Goal: Navigation & Orientation: Find specific page/section

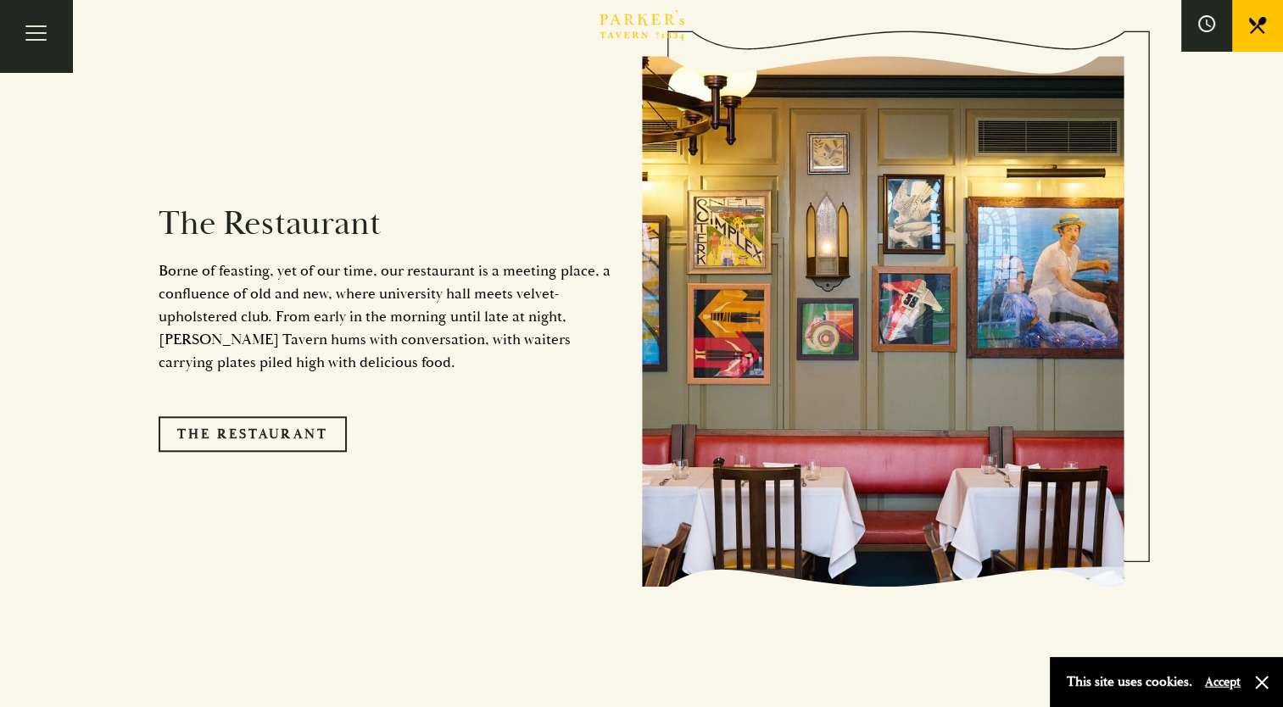
scroll to position [1445, 0]
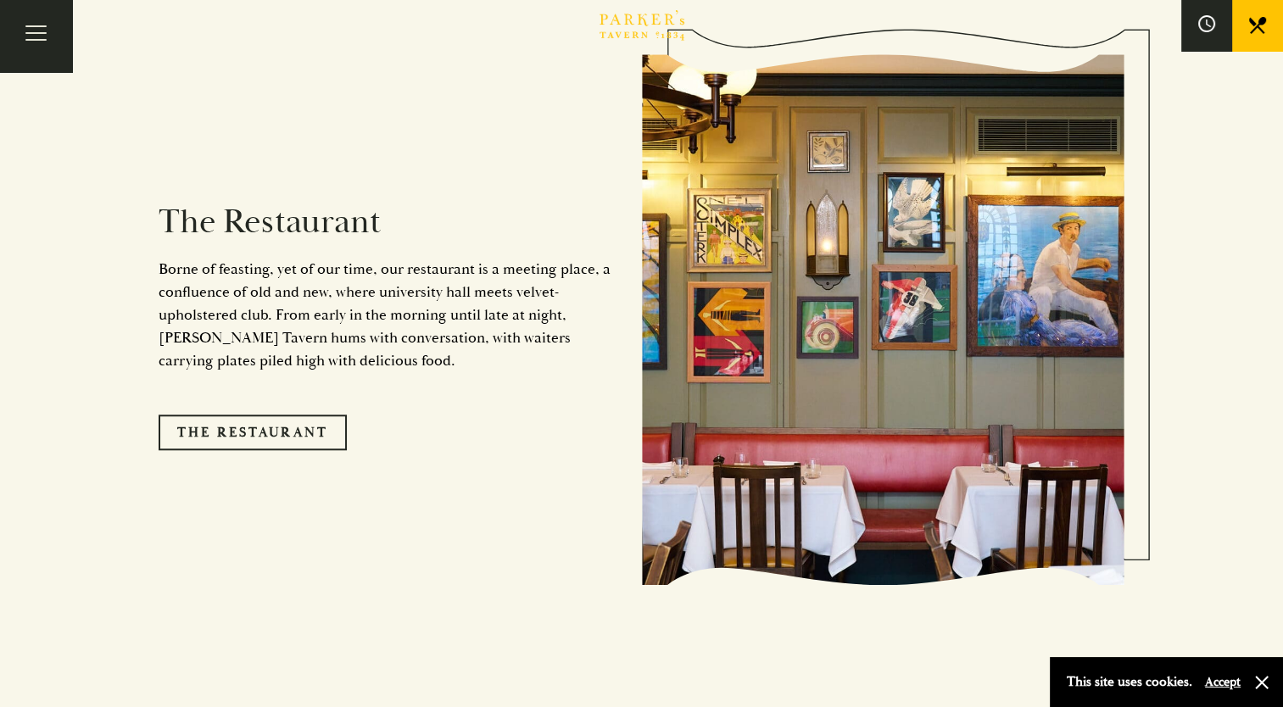
click at [745, 370] on img at bounding box center [883, 320] width 483 height 532
click at [278, 415] on link "The Restaurant" at bounding box center [253, 433] width 188 height 36
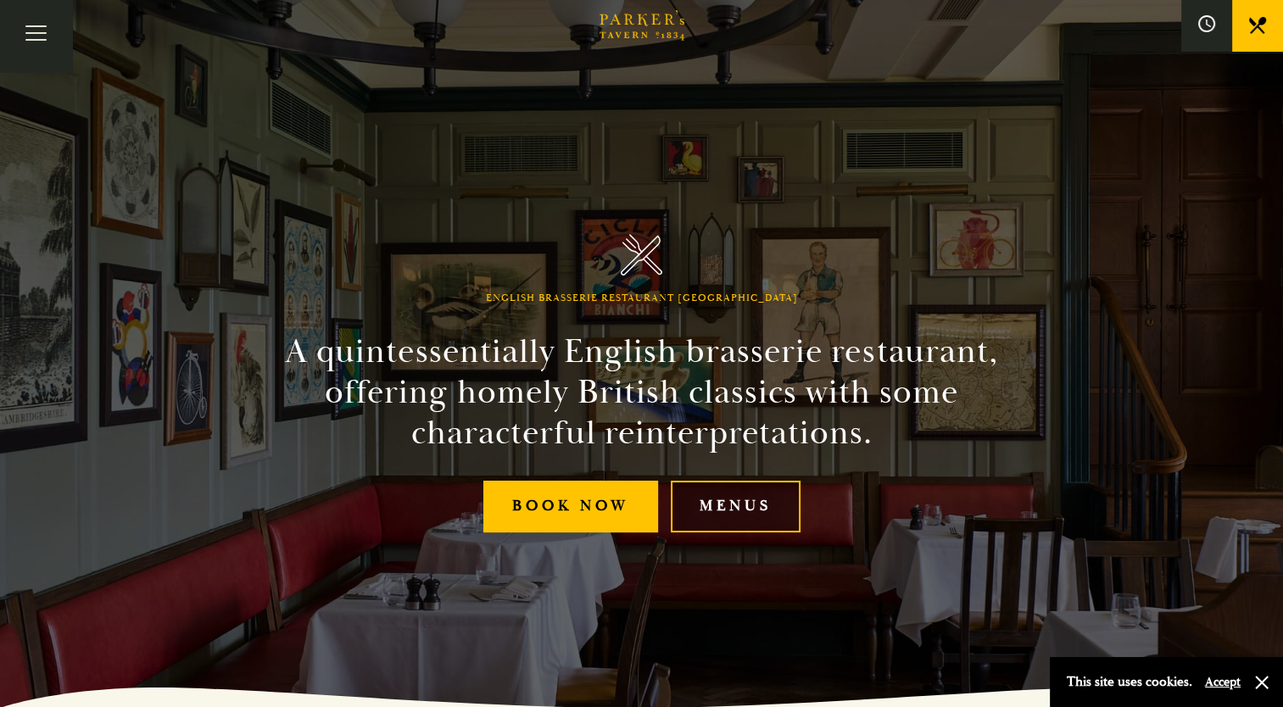
click at [721, 500] on link "Menus" at bounding box center [736, 507] width 130 height 52
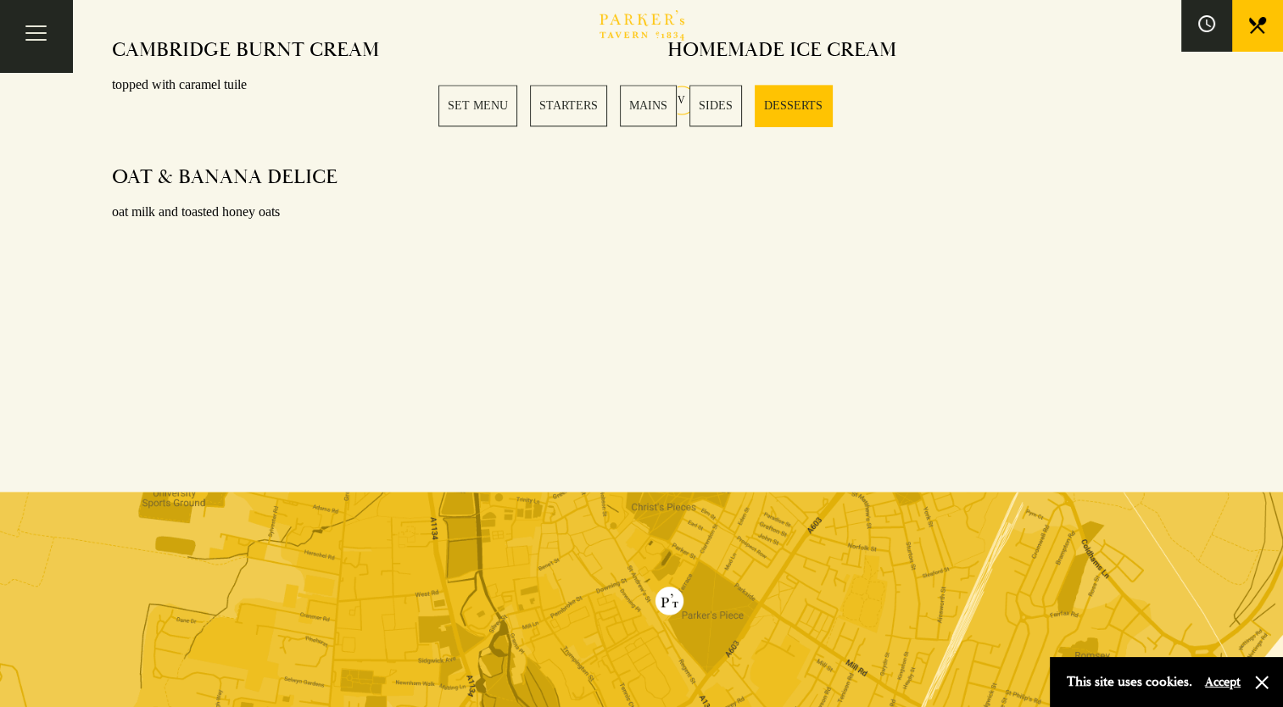
scroll to position [2347, 0]
